Goal: Information Seeking & Learning: Find specific fact

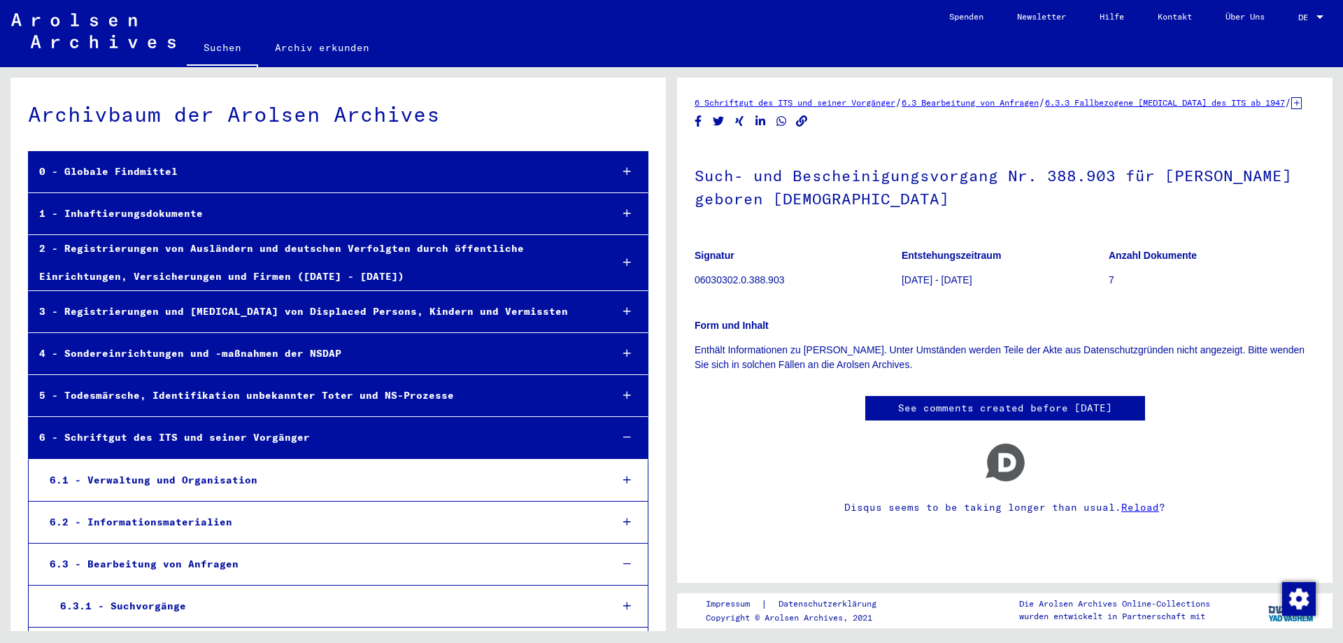
scroll to position [43328, 0]
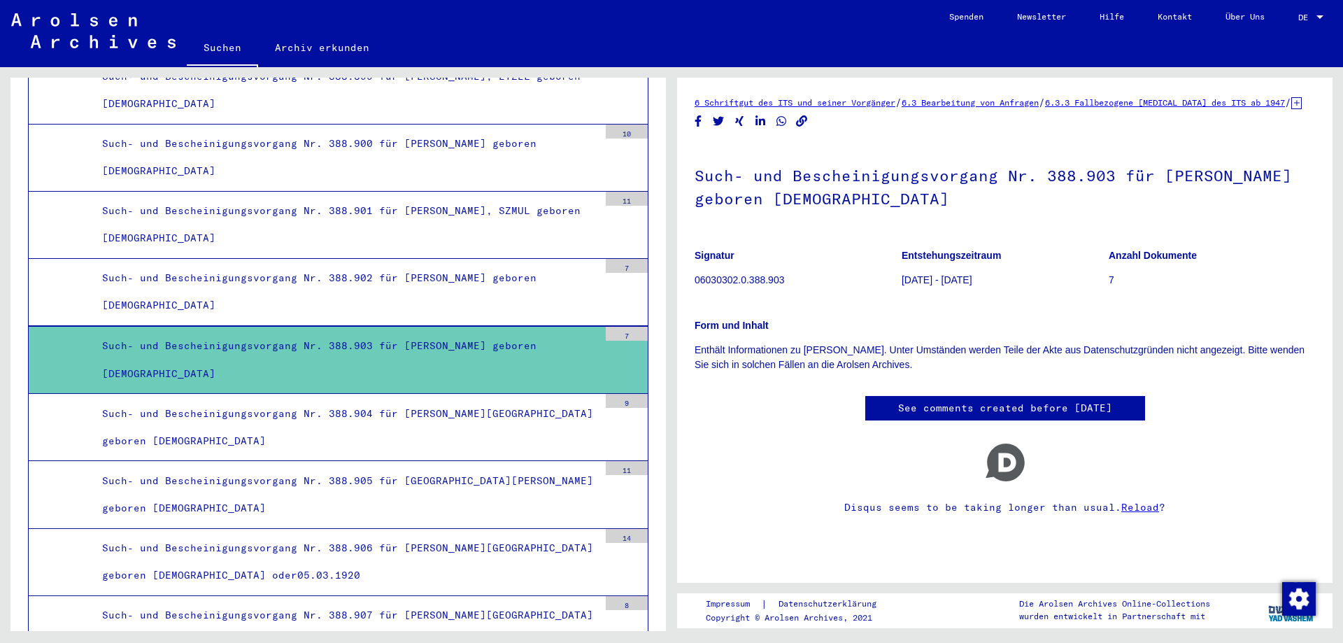
click at [619, 330] on div "7" at bounding box center [627, 334] width 42 height 14
click at [616, 333] on div "7" at bounding box center [627, 334] width 42 height 14
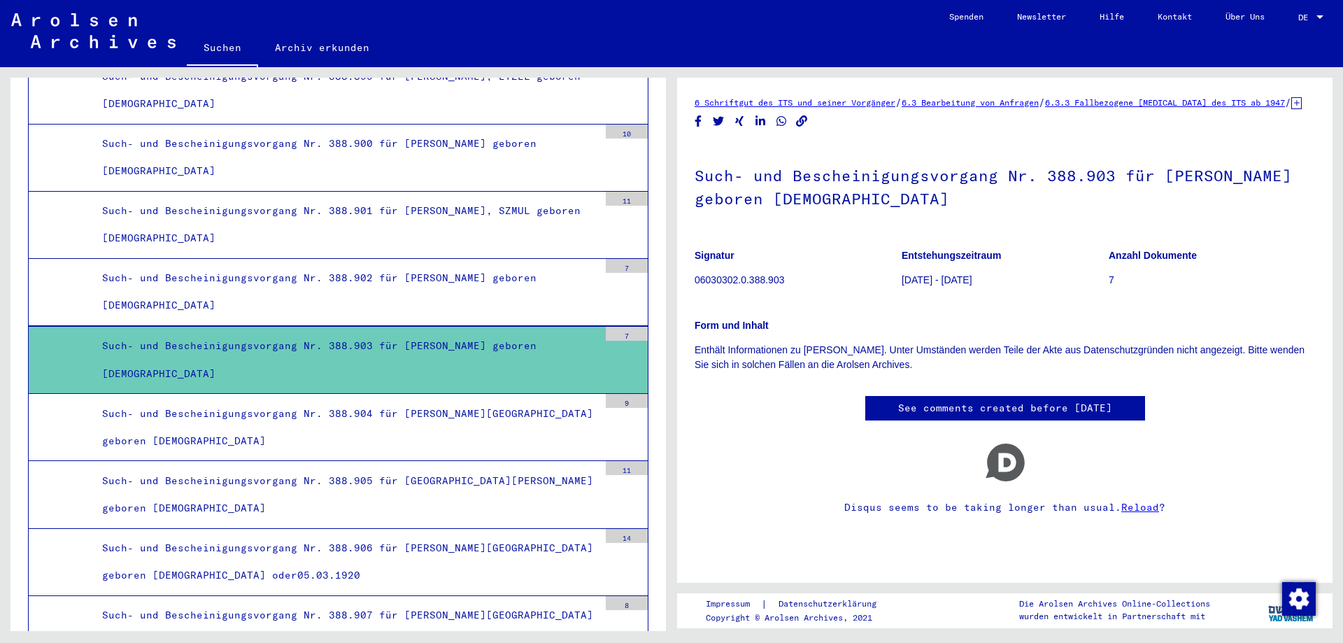
click at [297, 341] on div "Such- und Bescheinigungsvorgang Nr. 388.903 für [PERSON_NAME] geboren [DEMOGRAP…" at bounding box center [345, 359] width 507 height 55
click at [618, 339] on div "7" at bounding box center [627, 334] width 42 height 14
